Goal: Check status

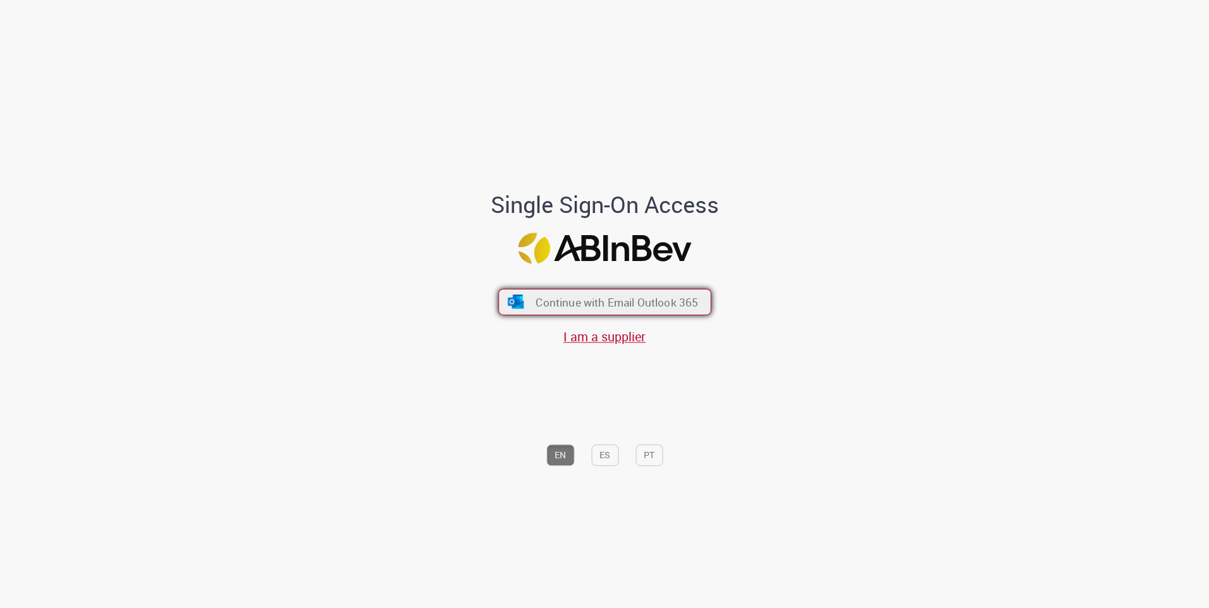
click at [618, 315] on button "Continue with Email Outlook 365" at bounding box center [604, 302] width 213 height 27
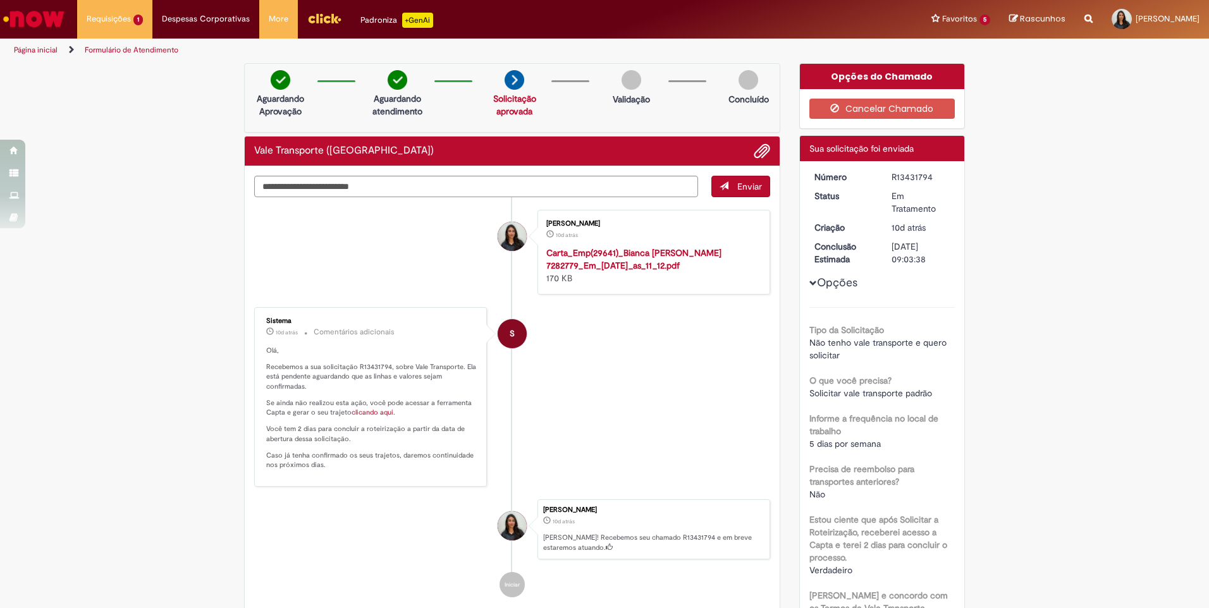
scroll to position [126, 0]
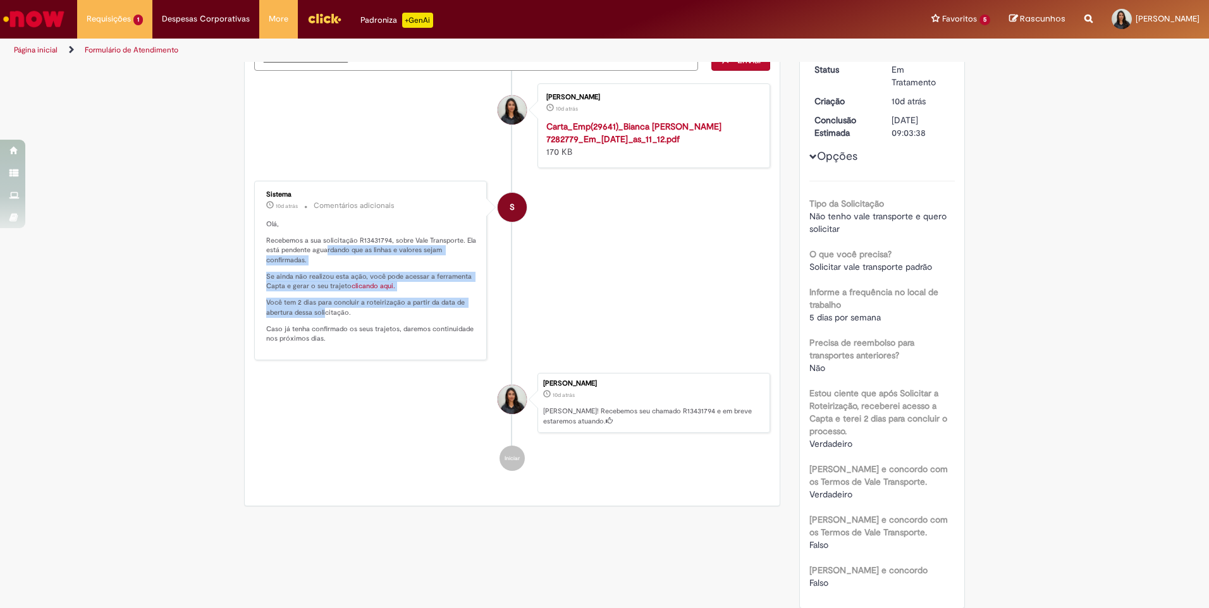
drag, startPoint x: 323, startPoint y: 261, endPoint x: 319, endPoint y: 327, distance: 65.8
click at [319, 327] on p "Olá, Recebemos a sua solicitação R13431794, sobre Vale Transporte. Ela está pen…" at bounding box center [371, 281] width 210 height 125
click at [319, 317] on p "Você tem 2 dias para concluir a roteirização a partir da data de abertura dessa…" at bounding box center [371, 308] width 210 height 20
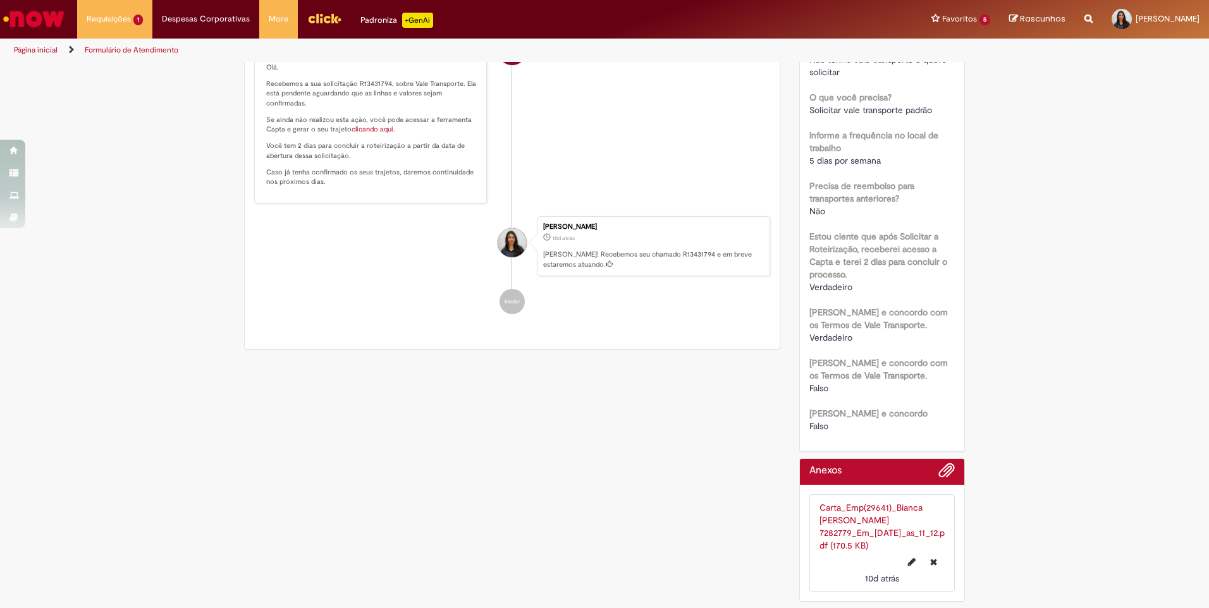
scroll to position [43, 0]
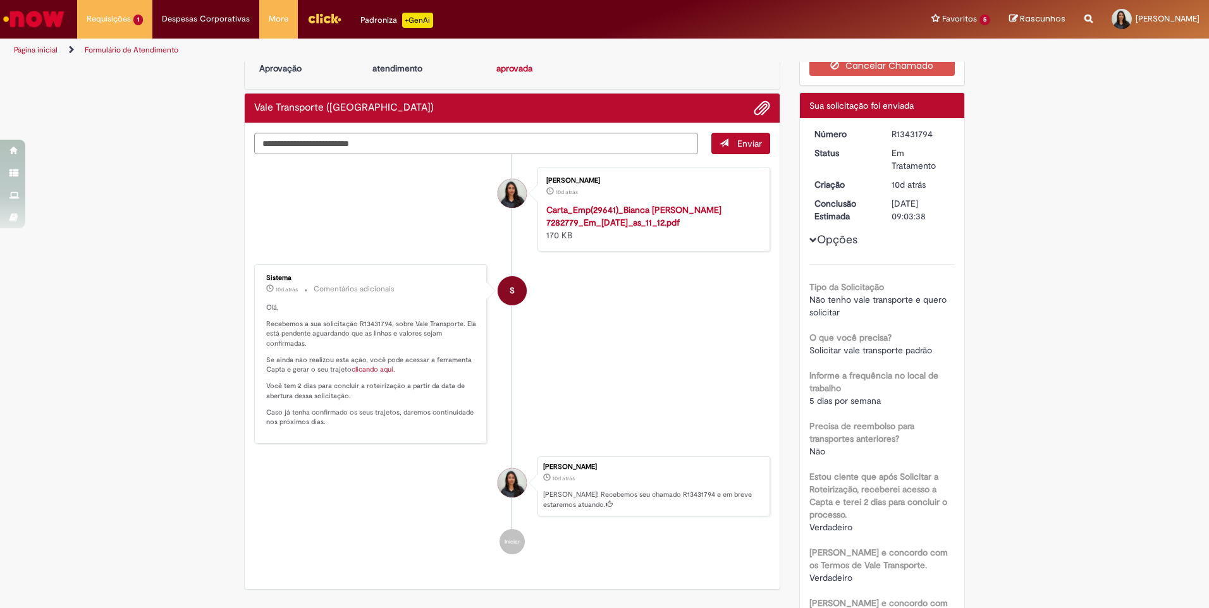
click at [0, 0] on button "Opções" at bounding box center [0, 0] width 0 height 0
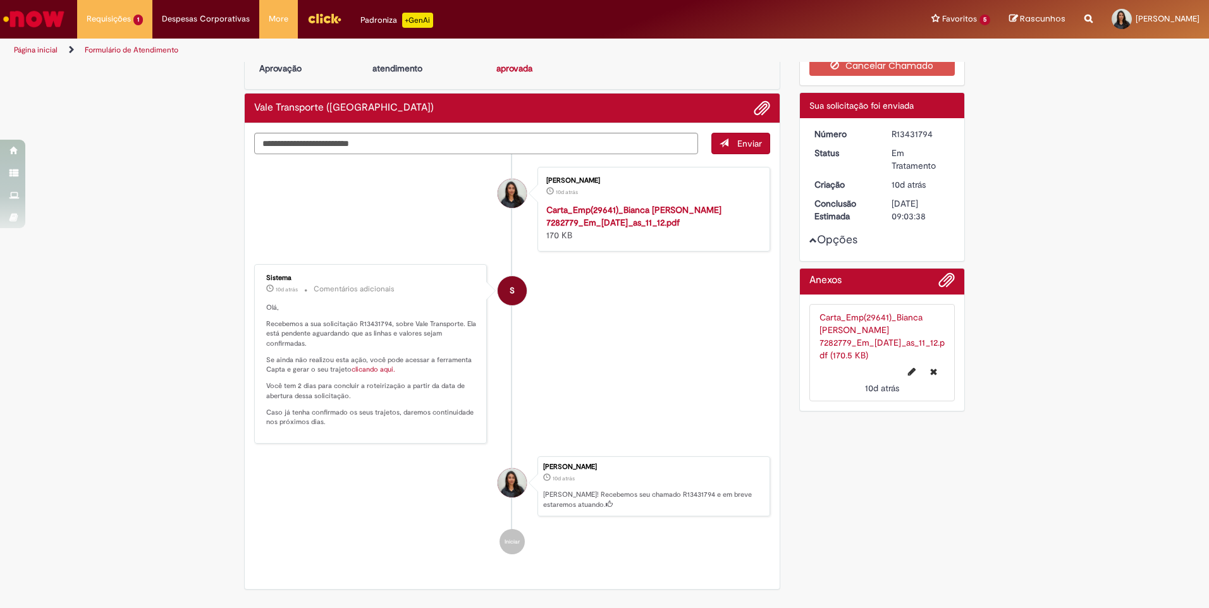
click at [0, 0] on button "Opções" at bounding box center [0, 0] width 0 height 0
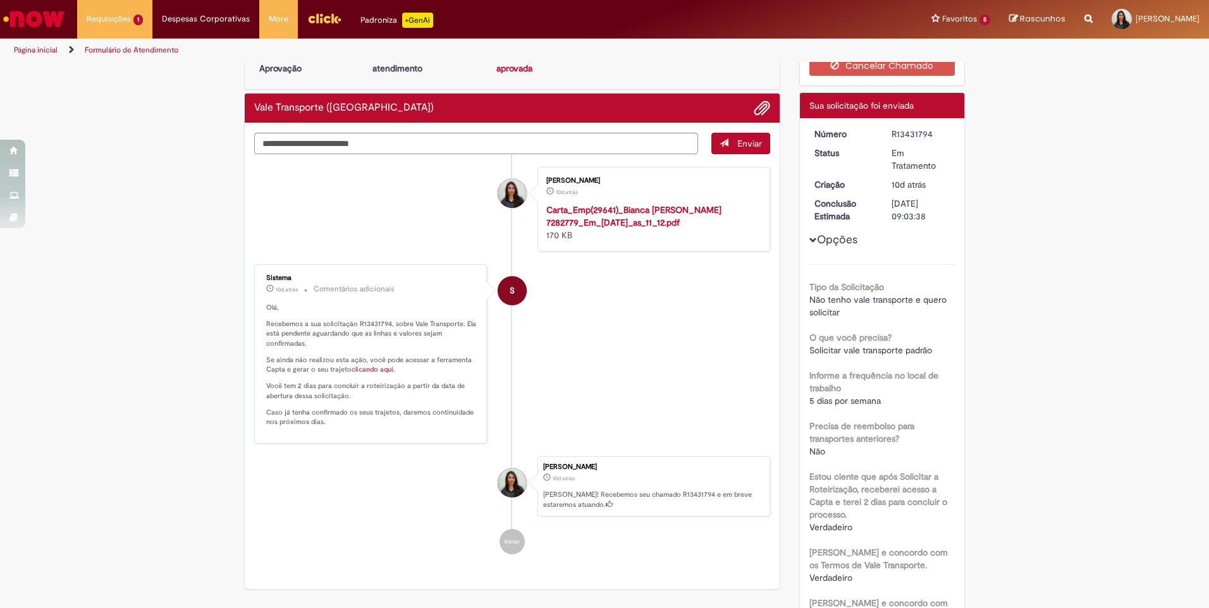
scroll to position [0, 0]
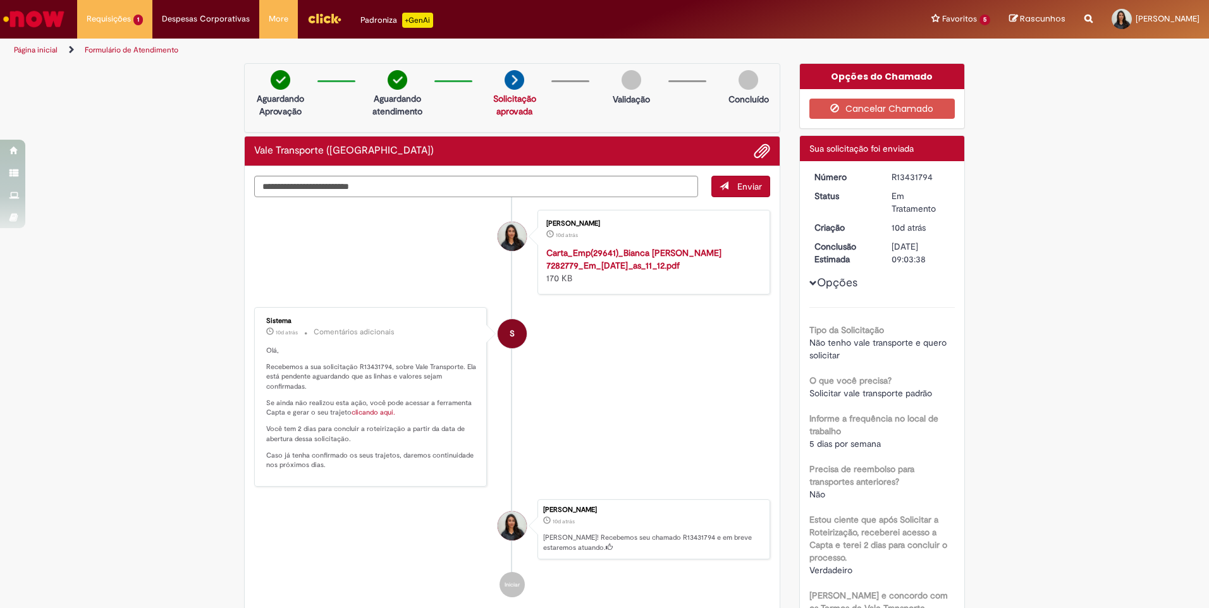
click at [512, 110] on link "Solicitação aprovada" at bounding box center [514, 105] width 43 height 24
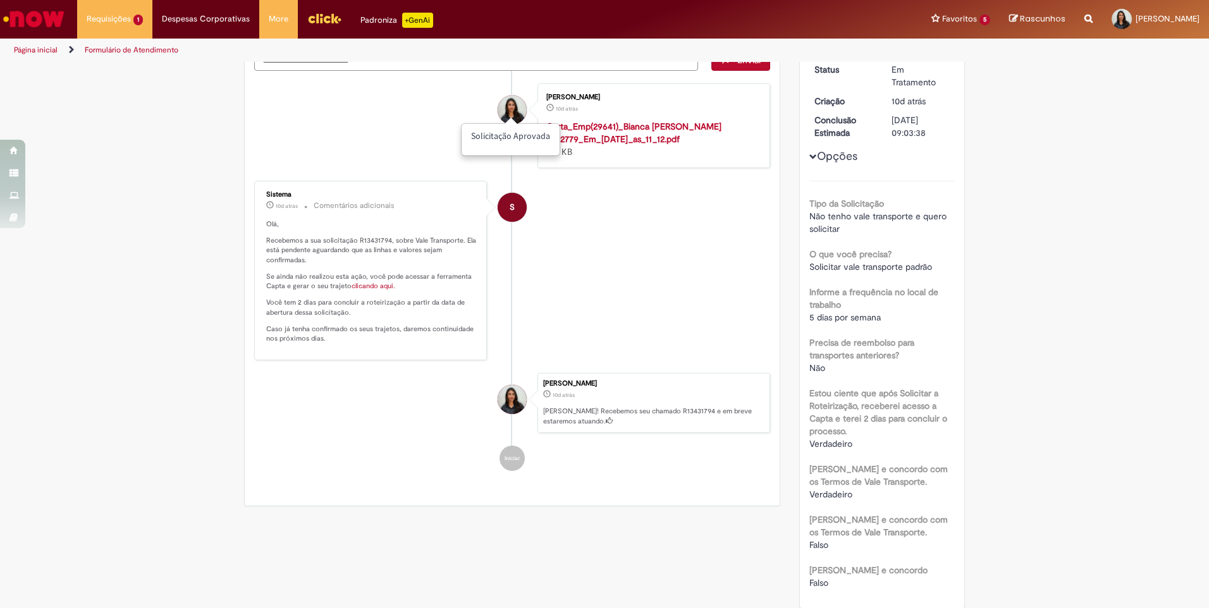
click at [578, 424] on p "[PERSON_NAME]! Recebemos seu chamado R13431794 e em breve estaremos atuando." at bounding box center [653, 416] width 220 height 20
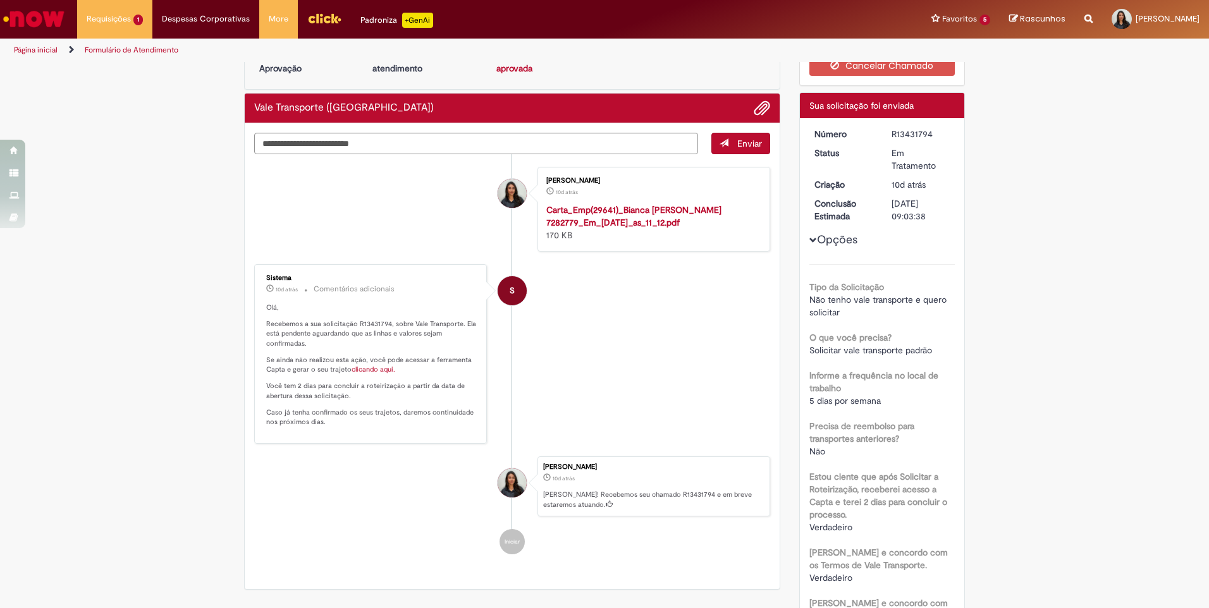
scroll to position [0, 0]
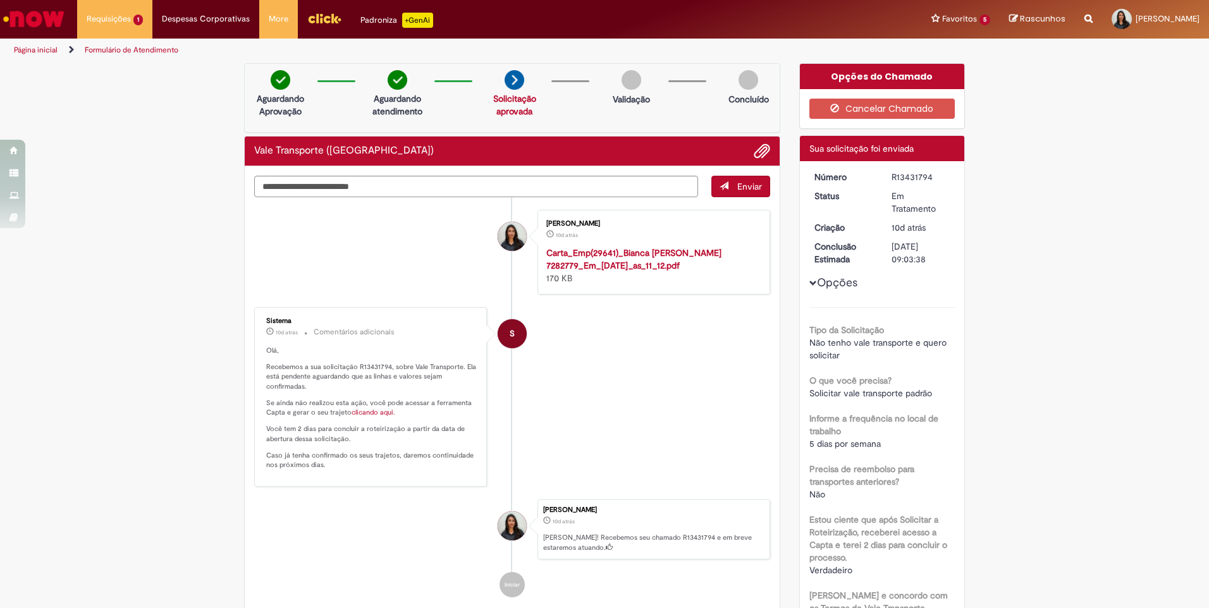
click at [616, 78] on div "Validação" at bounding box center [630, 91] width 61 height 42
click at [513, 102] on link "Solicitação aprovada" at bounding box center [514, 105] width 43 height 24
click at [284, 146] on h2 "Vale Transporte ([GEOGRAPHIC_DATA])" at bounding box center [344, 150] width 180 height 11
click at [284, 147] on h2 "Vale Transporte ([GEOGRAPHIC_DATA])" at bounding box center [344, 150] width 180 height 11
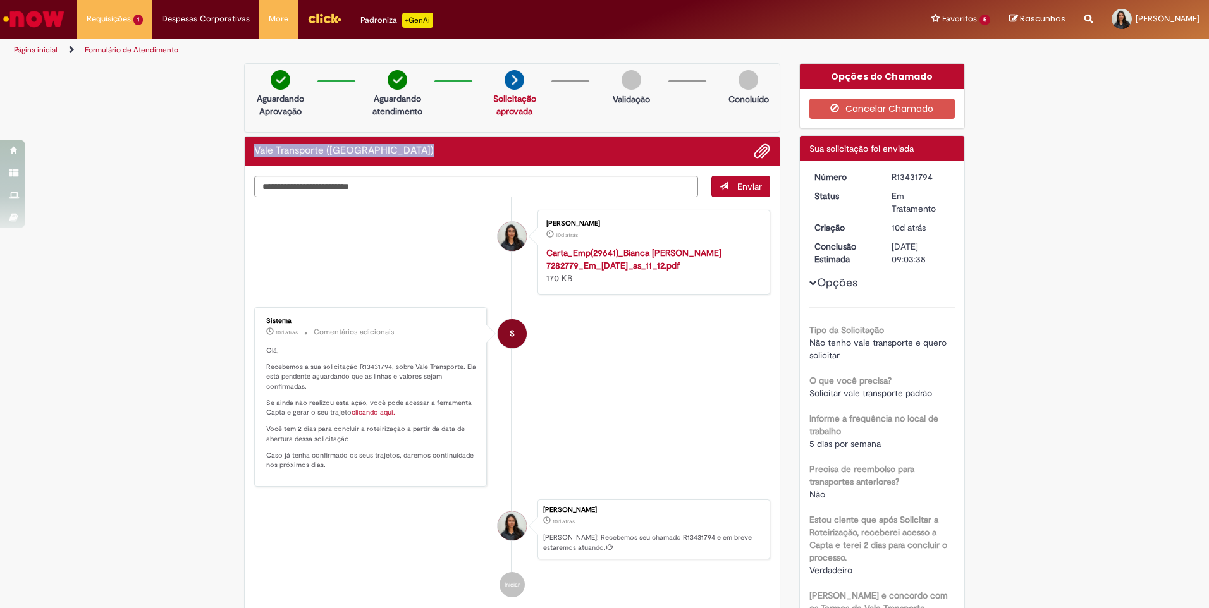
click at [284, 147] on h2 "Vale Transporte ([GEOGRAPHIC_DATA])" at bounding box center [344, 150] width 180 height 11
click at [321, 192] on textarea "Digite sua mensagem aqui..." at bounding box center [476, 186] width 444 height 21
click at [312, 15] on img "Menu Cabeçalho" at bounding box center [324, 18] width 34 height 19
